Goal: Obtain resource: Download file/media

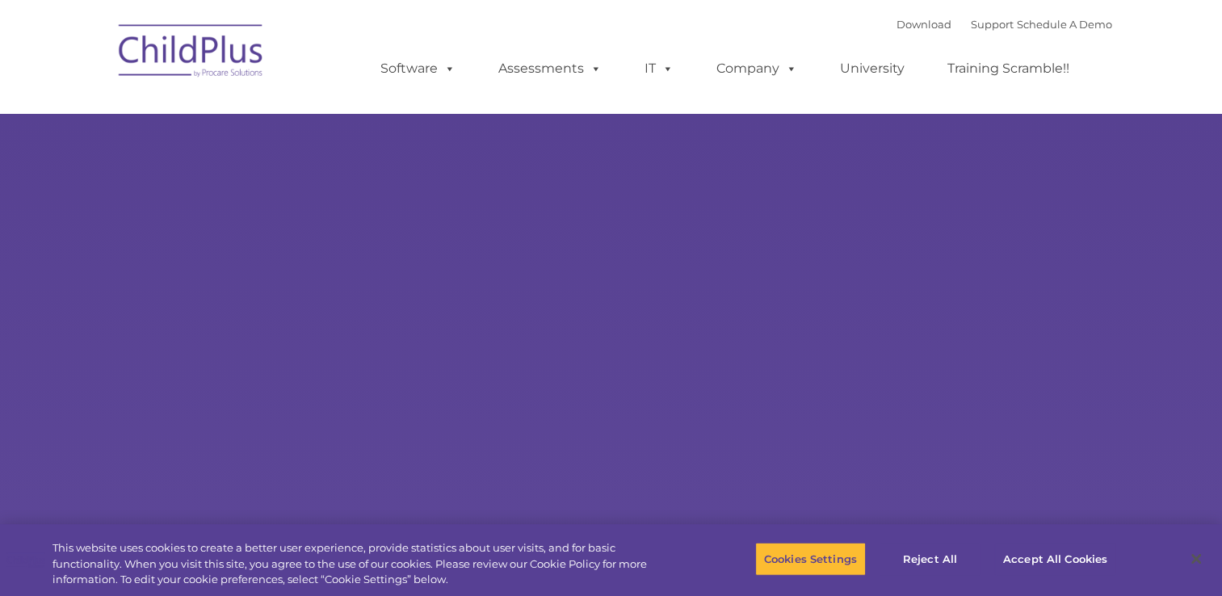
select select "MEDIUM"
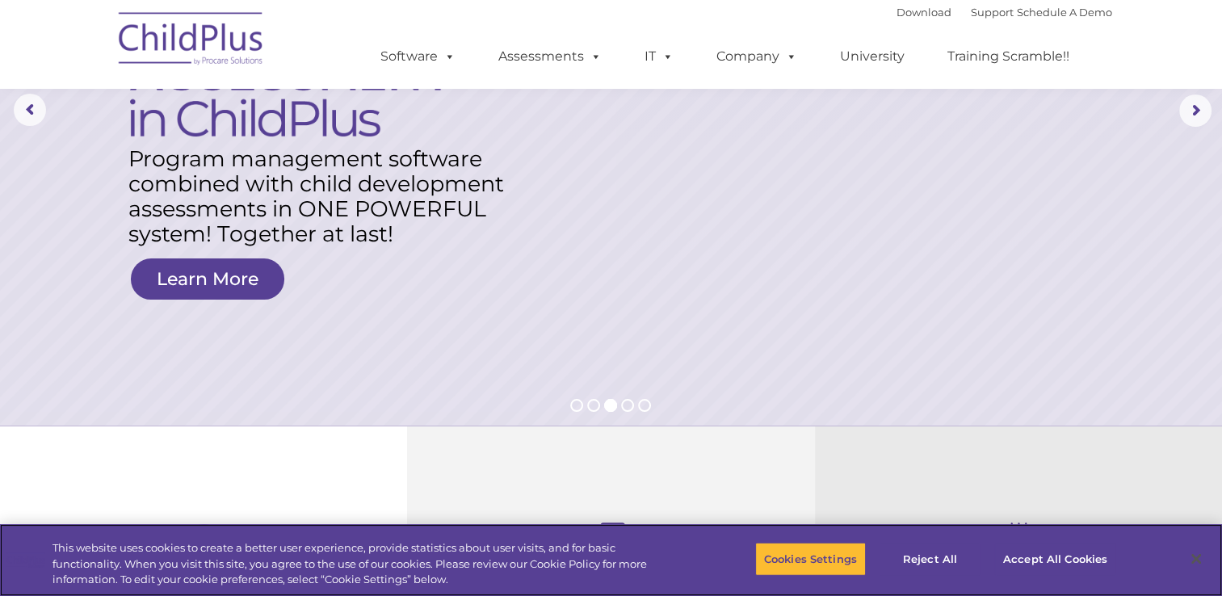
scroll to position [210, 0]
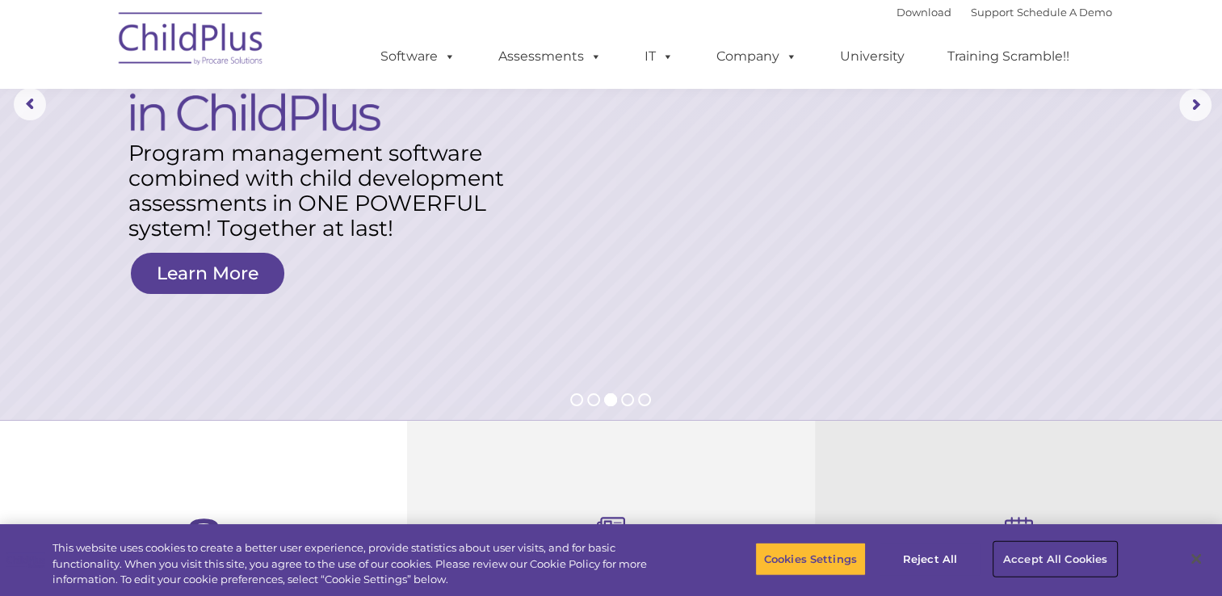
drag, startPoint x: 1090, startPoint y: 557, endPoint x: 1023, endPoint y: 570, distance: 68.3
click at [1023, 570] on button "Accept All Cookies" at bounding box center [1056, 559] width 122 height 34
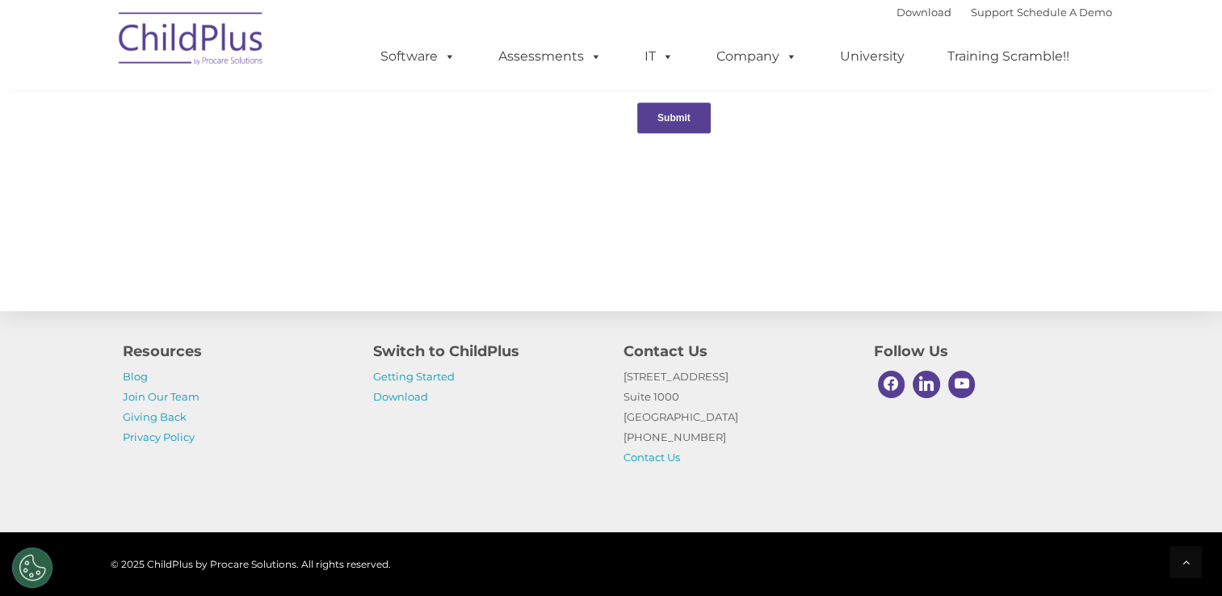
scroll to position [1782, 0]
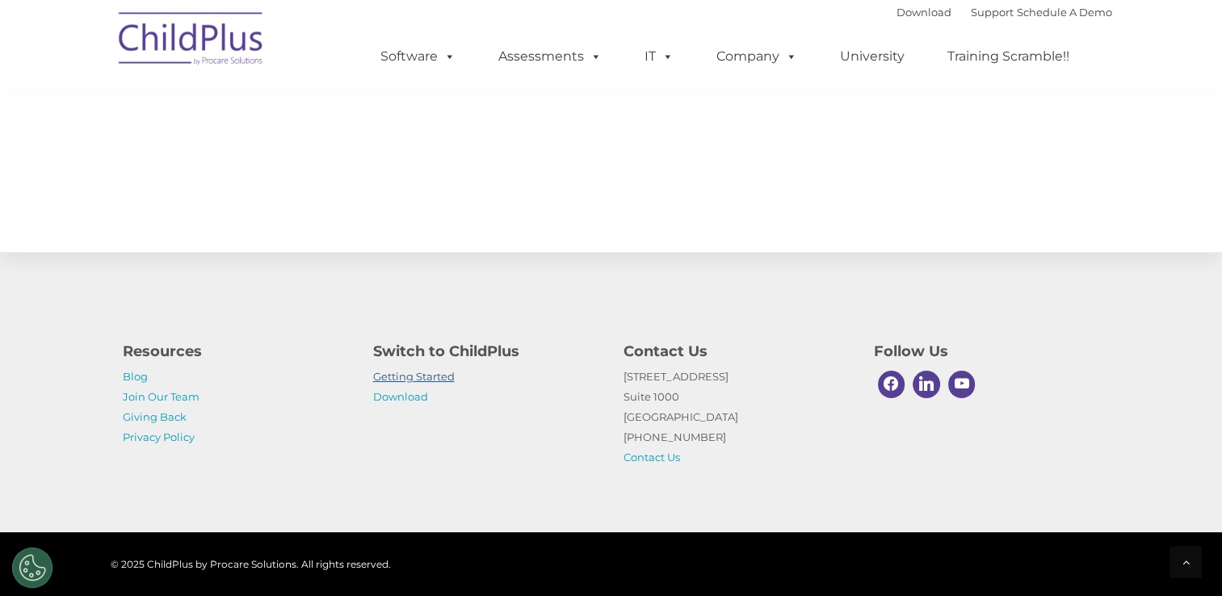
click at [414, 380] on link "Getting Started" at bounding box center [414, 376] width 82 height 13
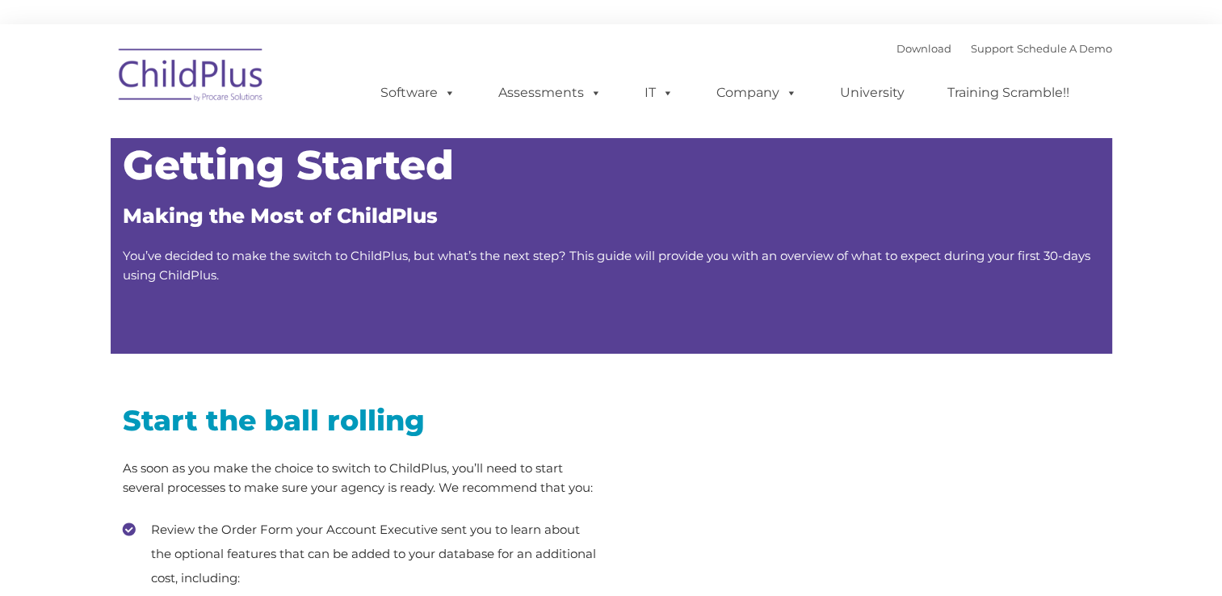
type input ""
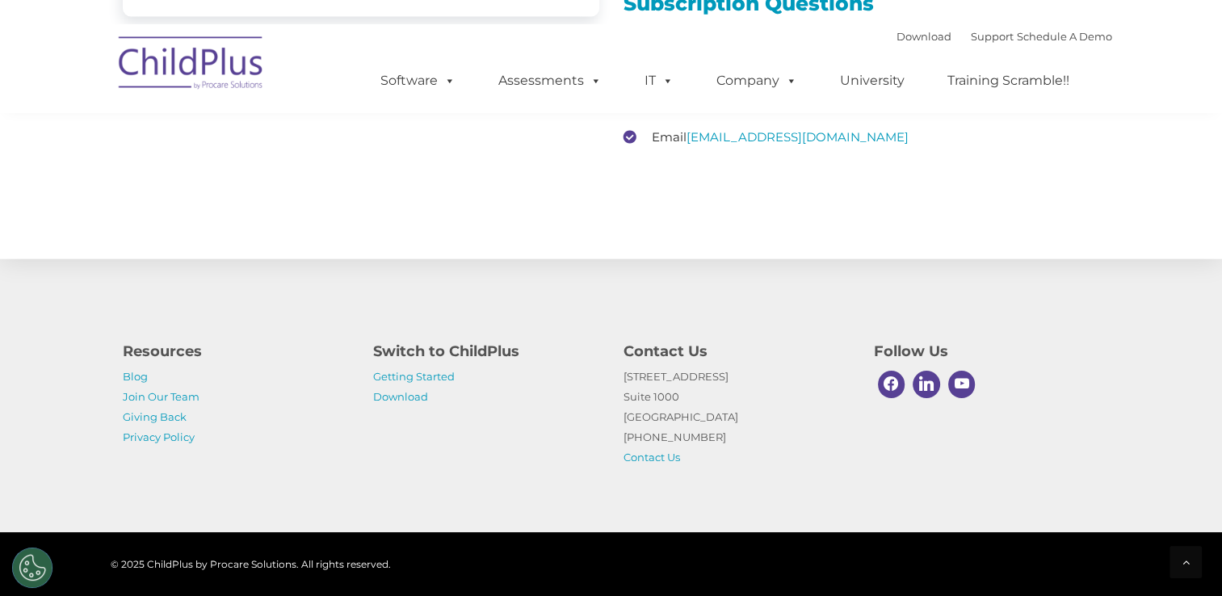
scroll to position [2542, 0]
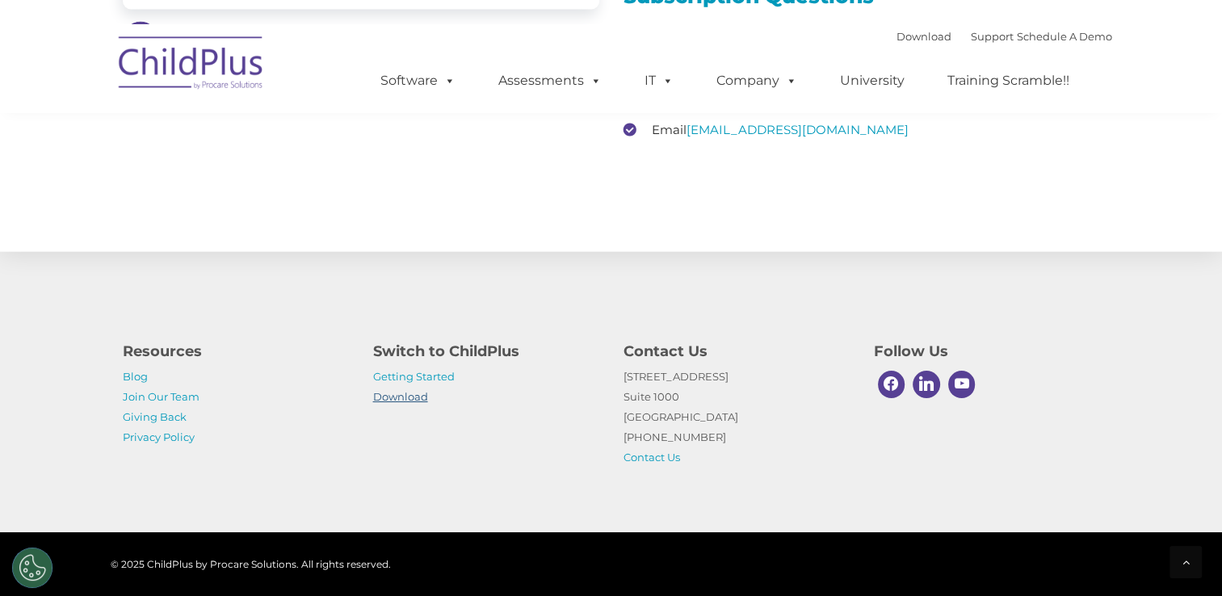
click at [414, 392] on link "Download" at bounding box center [400, 396] width 55 height 13
